Goal: Information Seeking & Learning: Learn about a topic

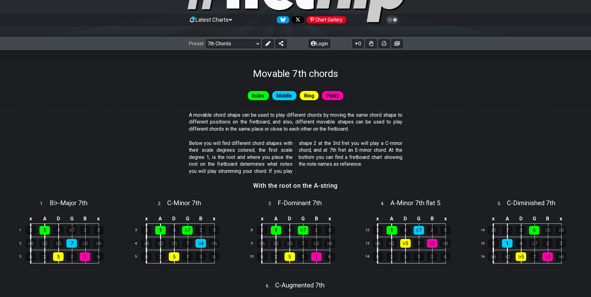
scroll to position [62, 0]
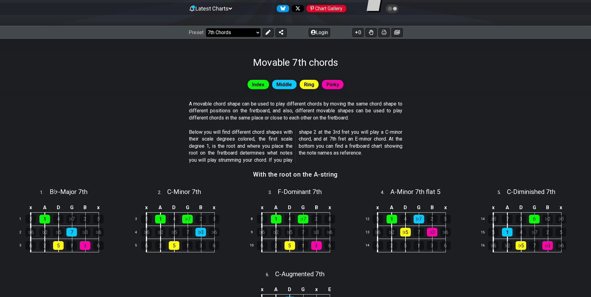
click at [227, 29] on select "Welcome to #fretflip! Initial Preset Custom Preset Minor Pentatonic Major Penta…" at bounding box center [233, 32] width 55 height 9
click at [206, 28] on select "Welcome to #fretflip! Initial Preset Custom Preset Minor Pentatonic Major Penta…" at bounding box center [233, 32] width 55 height 9
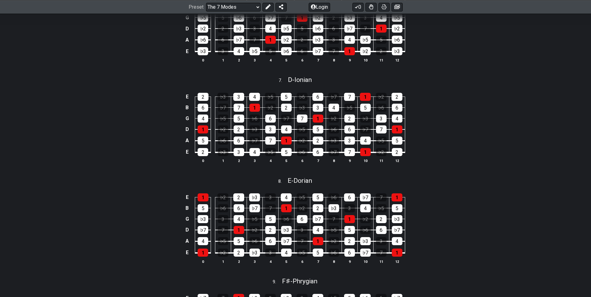
scroll to position [776, 0]
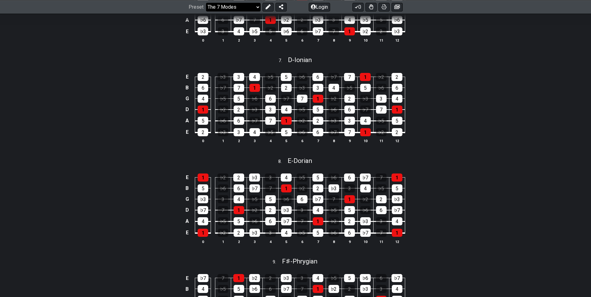
click at [234, 5] on select "Welcome to #fretflip! Initial Preset Custom Preset Minor Pentatonic Major Penta…" at bounding box center [233, 6] width 55 height 9
click at [206, 11] on select "Welcome to #fretflip! Initial Preset Custom Preset Minor Pentatonic Major Penta…" at bounding box center [233, 6] width 55 height 9
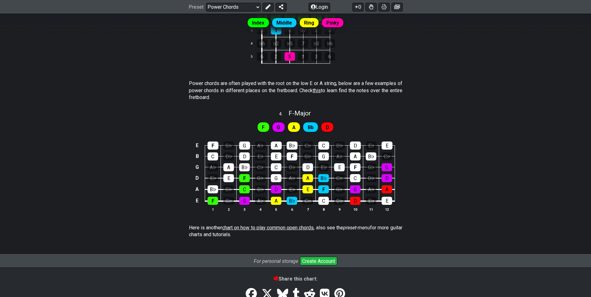
scroll to position [373, 0]
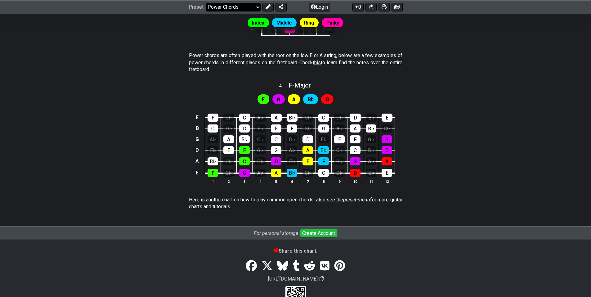
click at [235, 3] on select "Welcome to #fretflip! Initial Preset Custom Preset Minor Pentatonic Major Penta…" at bounding box center [233, 6] width 55 height 9
click at [206, 11] on select "Welcome to #fretflip! Initial Preset Custom Preset Minor Pentatonic Major Penta…" at bounding box center [233, 6] width 55 height 9
select select "/movable-7th-chords"
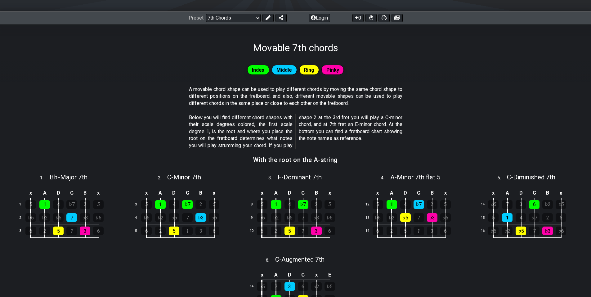
scroll to position [124, 0]
